Goal: Task Accomplishment & Management: Use online tool/utility

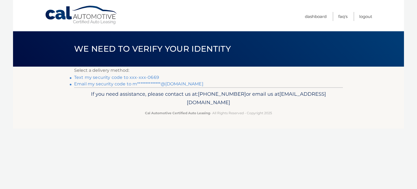
click at [190, 66] on header "We need to verify your identity" at bounding box center [208, 48] width 269 height 35
drag, startPoint x: 258, startPoint y: 102, endPoint x: 161, endPoint y: 101, distance: 96.6
click at [161, 101] on p "If you need assistance, please contact us at: 609-807-3200 or email us at Custo…" at bounding box center [208, 98] width 261 height 17
copy span "[EMAIL_ADDRESS][DOMAIN_NAME]"
click at [145, 76] on link "Text my security code to xxx-xxx-0669" at bounding box center [116, 77] width 85 height 5
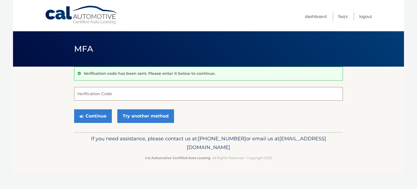
click at [117, 95] on input "Verification Code" at bounding box center [208, 94] width 269 height 14
type input "754564"
click at [94, 121] on button "Continue" at bounding box center [93, 116] width 38 height 14
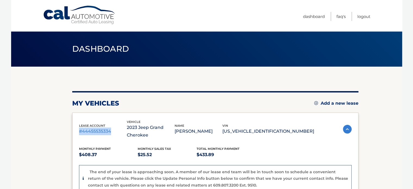
drag, startPoint x: 114, startPoint y: 129, endPoint x: 78, endPoint y: 128, distance: 35.8
click at [79, 128] on p "#44455535334" at bounding box center [103, 131] width 48 height 8
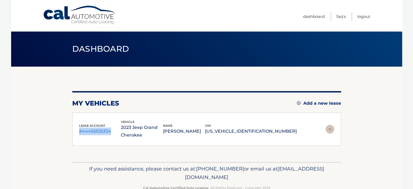
copy p "#44455535334"
